Goal: Task Accomplishment & Management: Complete application form

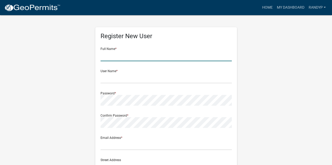
click at [144, 54] on input "text" at bounding box center [165, 56] width 131 height 11
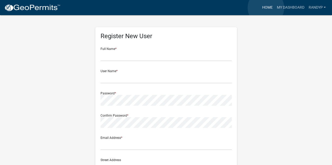
click at [266, 8] on link "Home" at bounding box center [267, 8] width 15 height 10
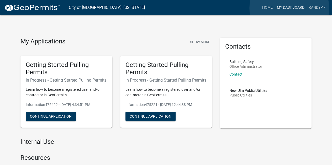
click at [289, 8] on link "My Dashboard" at bounding box center [290, 8] width 32 height 10
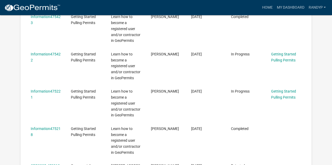
scroll to position [52, 0]
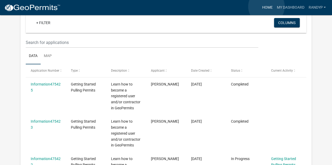
click at [266, 7] on link "Home" at bounding box center [267, 8] width 15 height 10
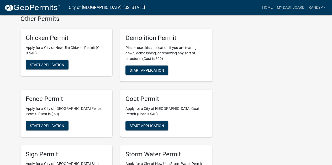
scroll to position [577, 0]
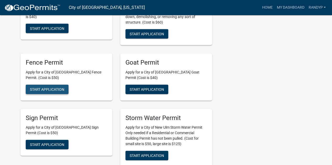
click at [41, 87] on span "Start Application" at bounding box center [47, 89] width 34 height 4
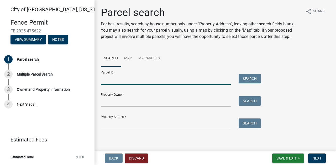
click at [121, 77] on input "Parcel ID:" at bounding box center [166, 79] width 130 height 11
click at [115, 82] on input "Parcel ID:" at bounding box center [166, 79] width 130 height 11
paste input "00100208206060"
type input "00100208206060"
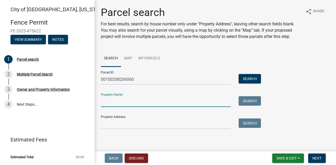
click at [115, 104] on input "Property Owner:" at bounding box center [166, 102] width 130 height 11
type input "[PERSON_NAME]"
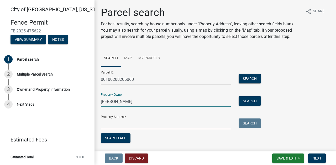
click at [123, 126] on input "Property Address:" at bounding box center [166, 124] width 130 height 11
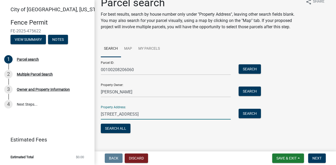
scroll to position [15, 0]
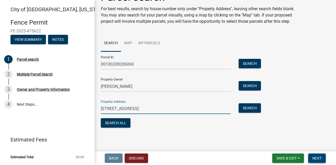
type input "[STREET_ADDRESS]"
click at [317, 159] on span "Next" at bounding box center [316, 159] width 9 height 4
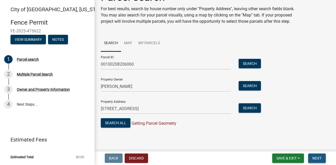
click at [319, 157] on span "Next" at bounding box center [316, 159] width 9 height 4
click at [123, 125] on button "Search All" at bounding box center [116, 123] width 30 height 9
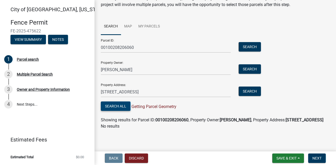
scroll to position [33, 0]
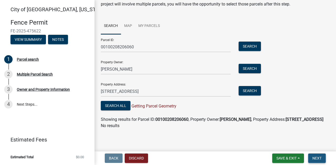
click at [315, 159] on span "Next" at bounding box center [316, 159] width 9 height 4
click at [119, 104] on button "Search All" at bounding box center [116, 105] width 30 height 9
click at [249, 47] on button "Search" at bounding box center [249, 46] width 22 height 9
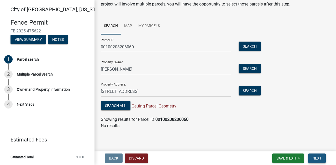
click at [315, 158] on span "Next" at bounding box center [316, 159] width 9 height 4
click at [125, 26] on link "Map" at bounding box center [128, 26] width 14 height 17
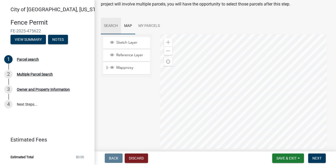
click at [109, 24] on link "Search" at bounding box center [111, 26] width 20 height 17
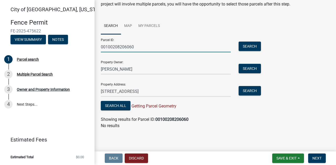
click at [109, 46] on input "00100208206060" at bounding box center [166, 47] width 130 height 11
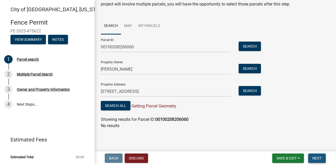
click at [318, 157] on span "Next" at bounding box center [316, 159] width 9 height 4
click at [119, 106] on button "Search All" at bounding box center [116, 105] width 30 height 9
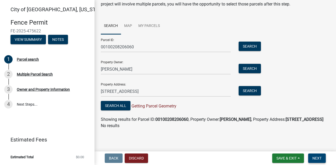
click at [317, 158] on span "Next" at bounding box center [316, 159] width 9 height 4
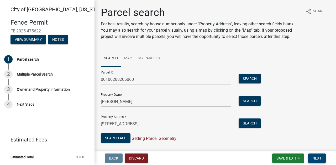
scroll to position [26, 0]
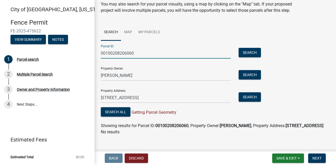
click at [157, 55] on input "00100208206060" at bounding box center [166, 53] width 130 height 11
type input "0"
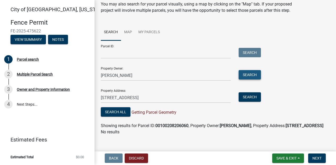
click at [248, 75] on button "Search" at bounding box center [249, 74] width 22 height 9
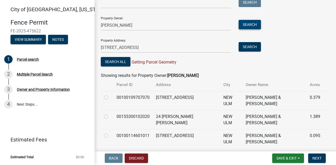
scroll to position [50, 0]
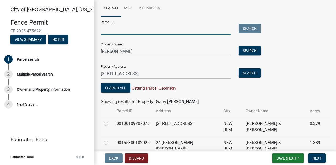
click at [128, 30] on input "Parcel ID:" at bounding box center [166, 29] width 130 height 11
paste input "00100208206060"
type input "00100208206060"
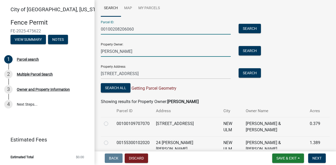
click at [131, 52] on input "[PERSON_NAME]" at bounding box center [166, 51] width 130 height 11
type input "j"
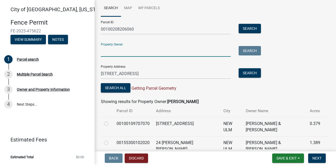
paste input "Broadway Plaza South LLC"
type input "Broadway Plaza South LLC"
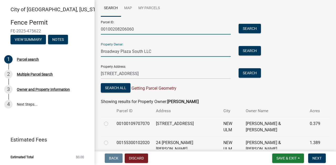
click at [109, 29] on input "00100208206060" at bounding box center [166, 29] width 130 height 11
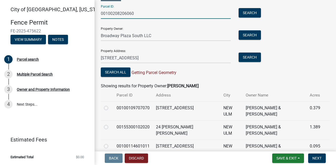
scroll to position [77, 0]
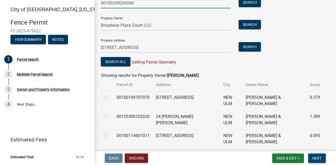
type input "00100208206060"
click at [319, 158] on span "Next" at bounding box center [316, 159] width 9 height 4
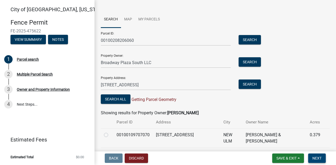
scroll to position [0, 0]
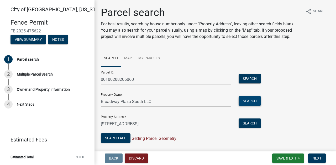
click at [249, 101] on button "Search" at bounding box center [249, 101] width 22 height 9
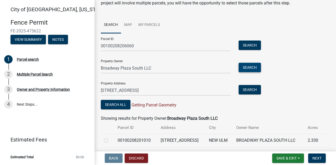
scroll to position [52, 0]
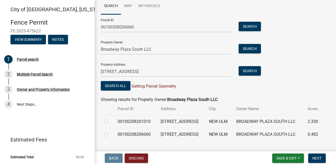
click at [110, 132] on label at bounding box center [110, 132] width 0 height 0
click at [110, 135] on input "radio" at bounding box center [111, 133] width 3 height 3
radio input "true"
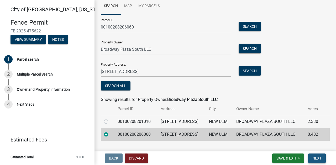
click at [318, 158] on span "Next" at bounding box center [316, 159] width 9 height 4
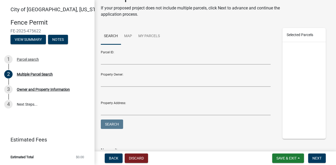
scroll to position [40, 0]
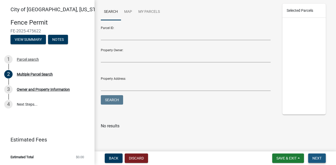
click at [321, 159] on span "Next" at bounding box center [316, 159] width 9 height 4
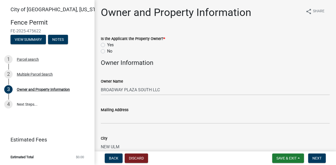
click at [107, 51] on label "No" at bounding box center [109, 51] width 5 height 6
click at [107, 51] on input "No" at bounding box center [108, 49] width 3 height 3
radio input "true"
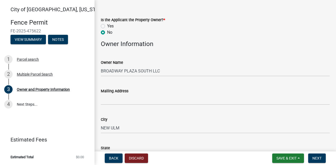
scroll to position [52, 0]
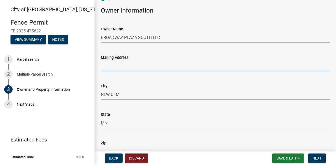
click at [131, 67] on input "Mailing Address" at bounding box center [215, 66] width 229 height 11
click at [131, 67] on input "1627" at bounding box center [215, 66] width 229 height 11
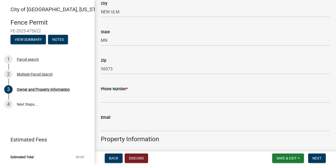
scroll to position [157, 0]
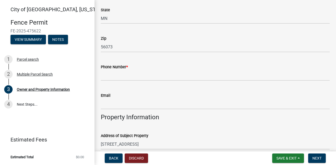
type input "[STREET_ADDRESS]"
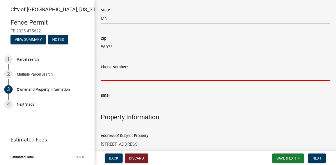
click at [125, 72] on input "Phone Number *" at bounding box center [215, 75] width 229 height 11
type input "5073806721"
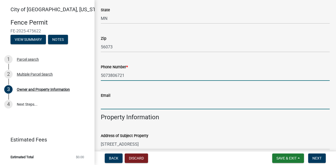
click at [130, 106] on input "Email" at bounding box center [215, 104] width 229 height 11
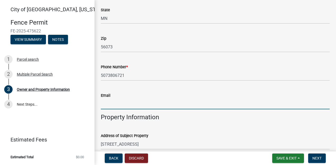
type input "[EMAIL_ADDRESS][DOMAIN_NAME]"
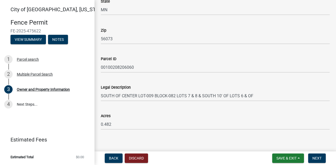
scroll to position [354, 0]
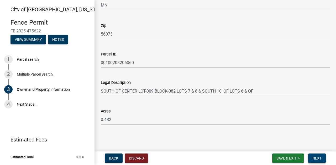
click at [318, 159] on span "Next" at bounding box center [316, 159] width 9 height 4
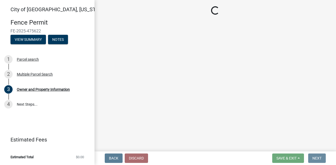
scroll to position [0, 0]
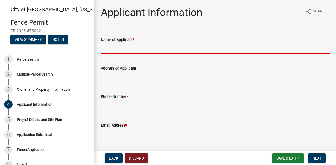
click at [136, 46] on input "Name of Applicant *" at bounding box center [215, 48] width 229 height 11
type input "[PERSON_NAME]"
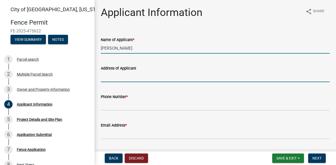
type input "[STREET_ADDRESS]"
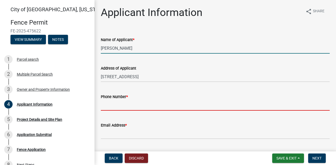
type input "5072323709"
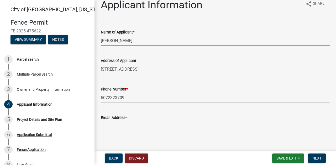
scroll to position [14, 0]
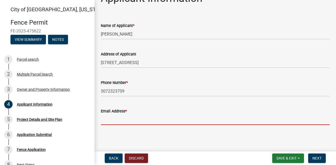
click at [132, 119] on input "Email Address *" at bounding box center [215, 120] width 229 height 11
type input "[EMAIL_ADDRESS][DOMAIN_NAME]"
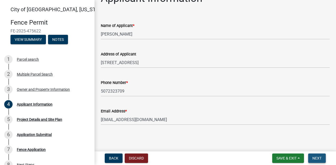
click at [318, 158] on span "Next" at bounding box center [316, 159] width 9 height 4
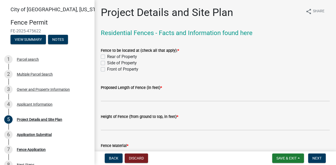
click at [107, 62] on label "Side of Property" at bounding box center [122, 63] width 30 height 6
click at [107, 62] on input "Side of Property" at bounding box center [108, 61] width 3 height 3
checkbox input "true"
checkbox input "false"
checkbox input "true"
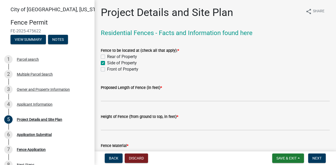
checkbox input "false"
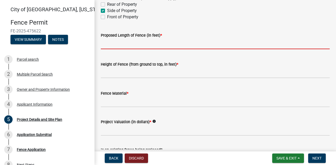
click at [130, 41] on input "text" at bounding box center [215, 44] width 229 height 11
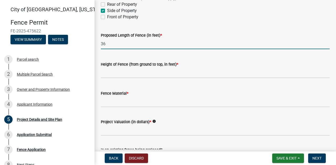
type input "36"
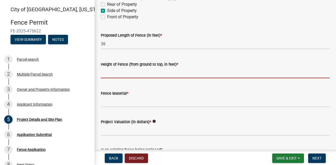
click at [153, 73] on input "text" at bounding box center [215, 73] width 229 height 11
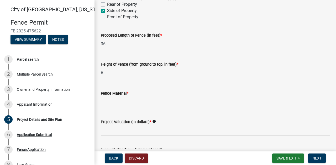
type input "6"
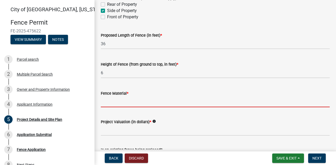
click at [131, 104] on input "Fence Material *" at bounding box center [215, 102] width 229 height 11
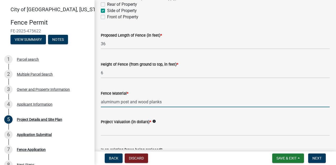
type input "aluminum post and wood planks"
click at [119, 131] on input "text" at bounding box center [215, 130] width 229 height 11
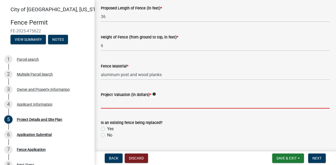
scroll to position [105, 0]
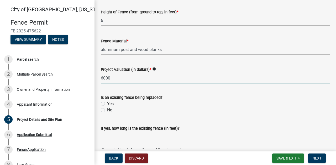
type input "6000"
click at [107, 111] on label "No" at bounding box center [109, 110] width 5 height 6
click at [107, 111] on input "No" at bounding box center [108, 108] width 3 height 3
radio input "true"
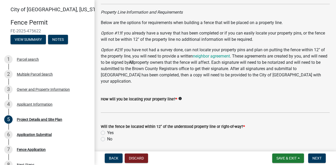
scroll to position [262, 0]
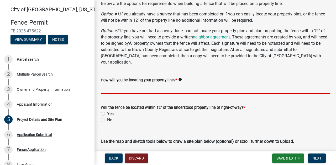
click at [137, 83] on input "How will you be locating your property line? *" at bounding box center [215, 88] width 229 height 11
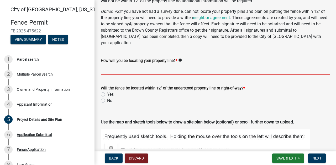
scroll to position [288, 0]
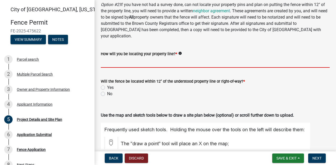
click at [103, 88] on div "Will the fence be located within 12" of the understood property line or right-o…" at bounding box center [215, 87] width 229 height 19
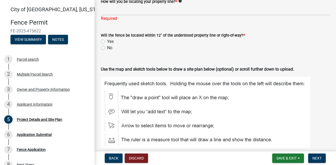
scroll to position [262, 0]
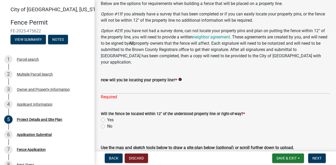
click at [107, 124] on label "No" at bounding box center [109, 127] width 5 height 6
click at [107, 124] on input "No" at bounding box center [108, 125] width 3 height 3
radio input "true"
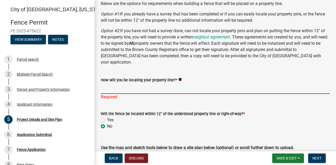
click at [119, 84] on input "How will you be locating your property line? *" at bounding box center [215, 88] width 229 height 11
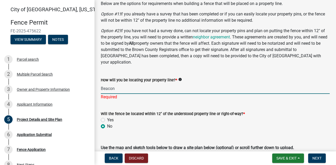
type input "Beacon"
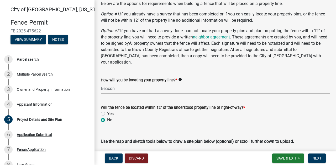
click at [137, 105] on div "Will the fence be located within 12" of the understood property line or right-o…" at bounding box center [215, 114] width 229 height 19
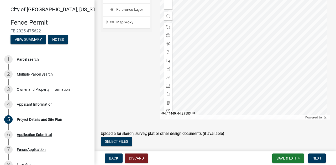
scroll to position [551, 0]
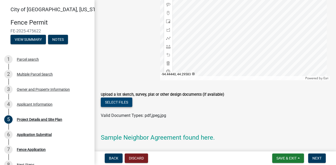
click at [121, 98] on button "Select files" at bounding box center [116, 102] width 31 height 9
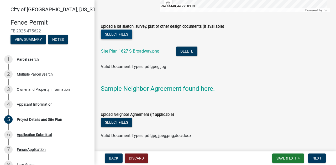
scroll to position [627, 0]
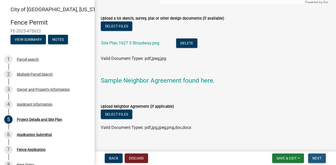
click at [314, 157] on span "Next" at bounding box center [316, 159] width 9 height 4
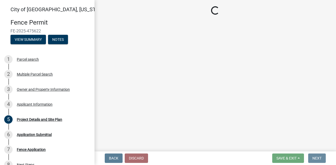
scroll to position [0, 0]
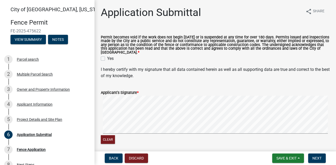
click at [107, 59] on label "Yes" at bounding box center [110, 59] width 7 height 6
click at [107, 59] on input "Yes" at bounding box center [108, 57] width 3 height 3
checkbox input "true"
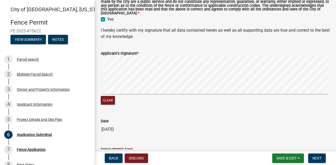
scroll to position [78, 0]
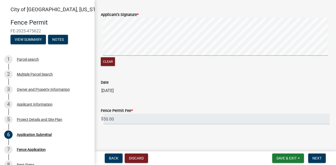
click at [110, 57] on signature-pad at bounding box center [215, 38] width 229 height 40
click at [149, 56] on signature-pad at bounding box center [215, 38] width 229 height 40
click at [145, 61] on div "Clear" at bounding box center [215, 43] width 229 height 50
click at [317, 157] on span "Next" at bounding box center [316, 159] width 9 height 4
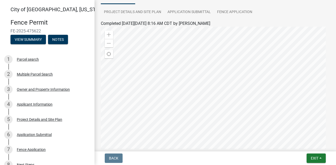
scroll to position [117, 0]
